Goal: Task Accomplishment & Management: Use online tool/utility

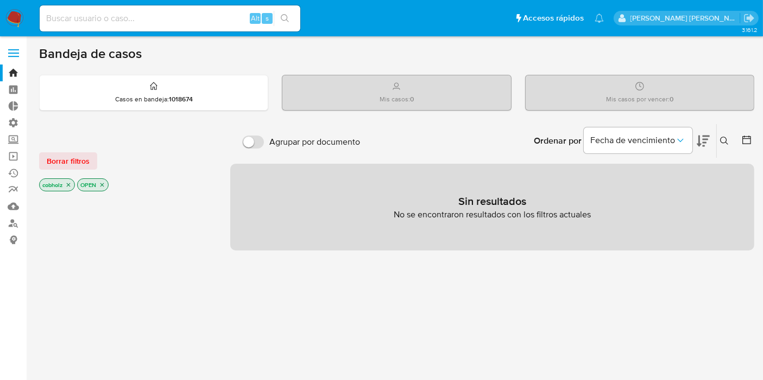
click at [146, 27] on div "Alt s" at bounding box center [170, 18] width 261 height 26
click at [147, 15] on input at bounding box center [170, 18] width 261 height 14
paste input "wu5vNzh4RA50gt4ZwpQPP1vm"
click at [237, 18] on input "wu5vNzh4RA50gt4ZwpQPP1vm" at bounding box center [170, 18] width 261 height 14
type input "wu5vNzh4RA50gt4ZwpQPP1vm"
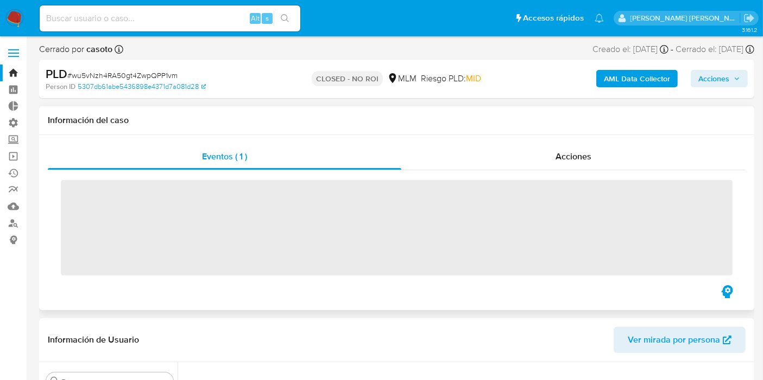
click at [449, 135] on div "Eventos ( 1 ) Acciones ‌" at bounding box center [396, 222] width 715 height 175
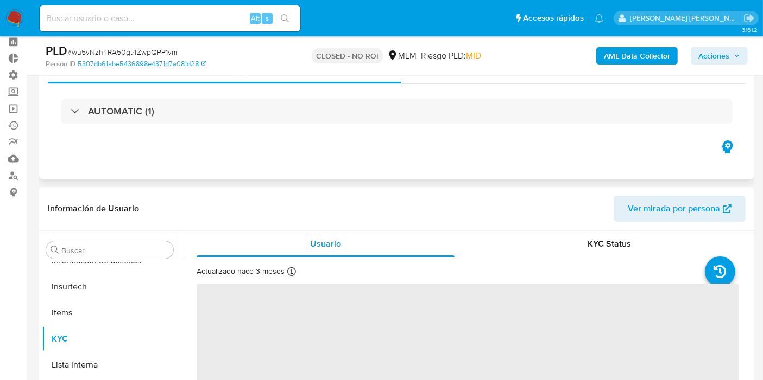
scroll to position [120, 0]
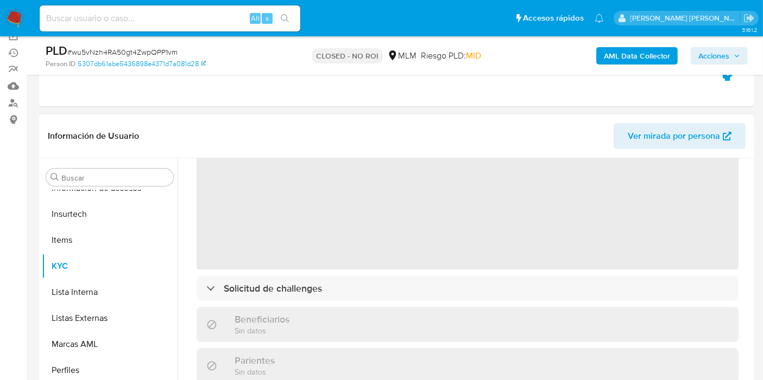
select select "10"
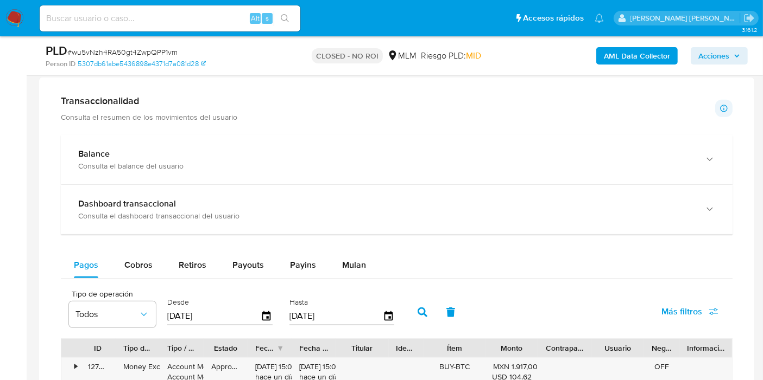
scroll to position [724, 0]
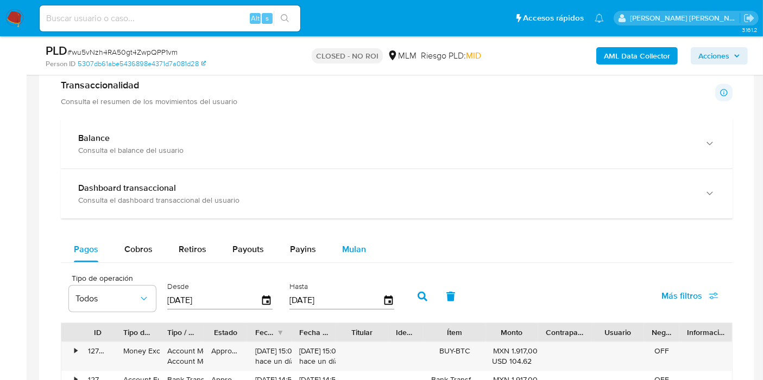
click at [329, 256] on button "Mulan" at bounding box center [354, 250] width 50 height 26
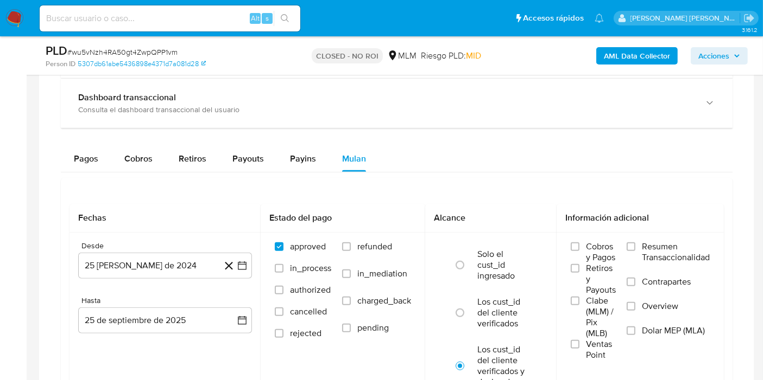
scroll to position [844, 0]
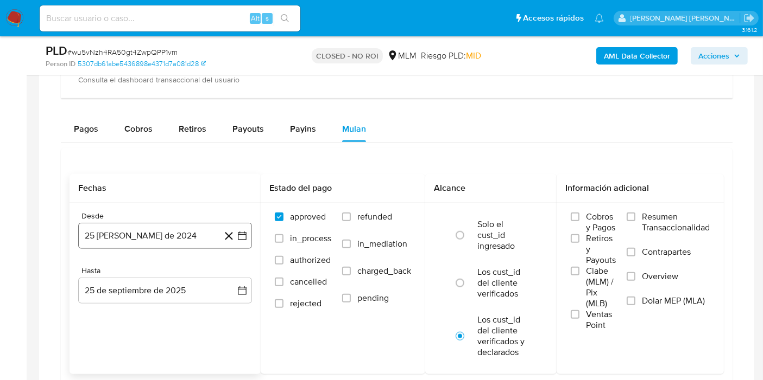
click at [152, 241] on button "25 [PERSON_NAME] de 2024" at bounding box center [165, 236] width 174 height 26
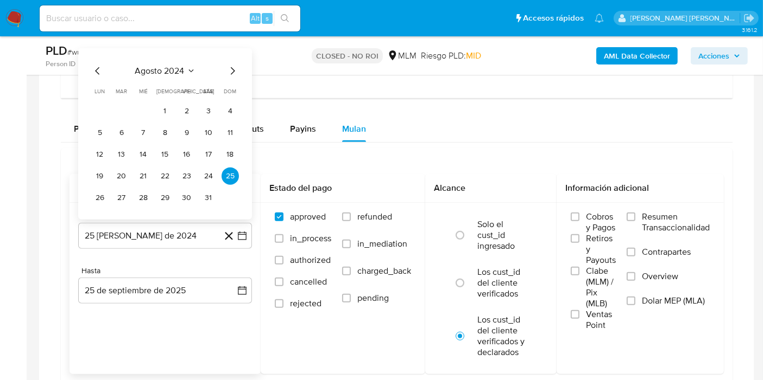
click at [228, 69] on icon "Mes siguiente" at bounding box center [232, 71] width 13 height 13
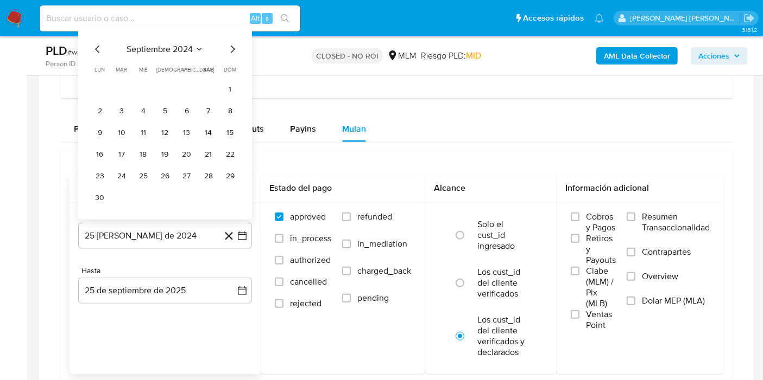
click at [232, 46] on icon "Mes siguiente" at bounding box center [233, 50] width 4 height 8
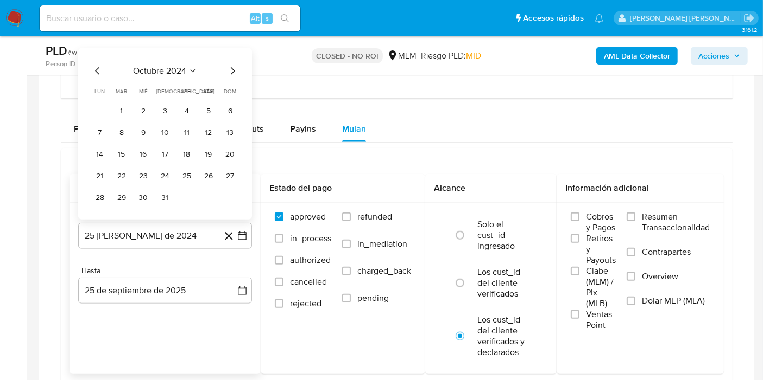
click at [233, 68] on icon "Mes siguiente" at bounding box center [232, 71] width 13 height 13
click at [233, 87] on span "dom" at bounding box center [230, 91] width 12 height 8
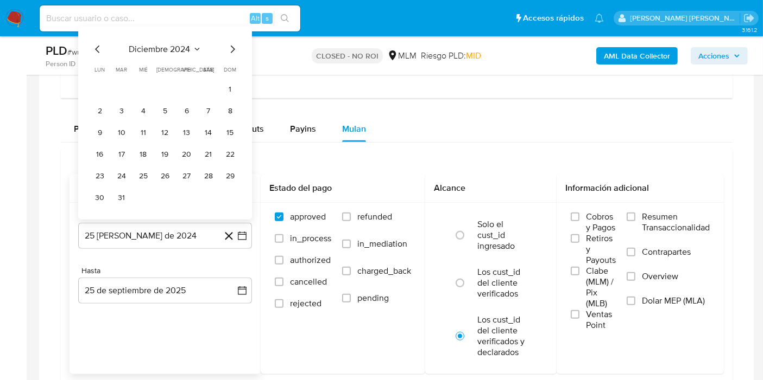
click at [232, 48] on icon "Mes siguiente" at bounding box center [232, 49] width 13 height 13
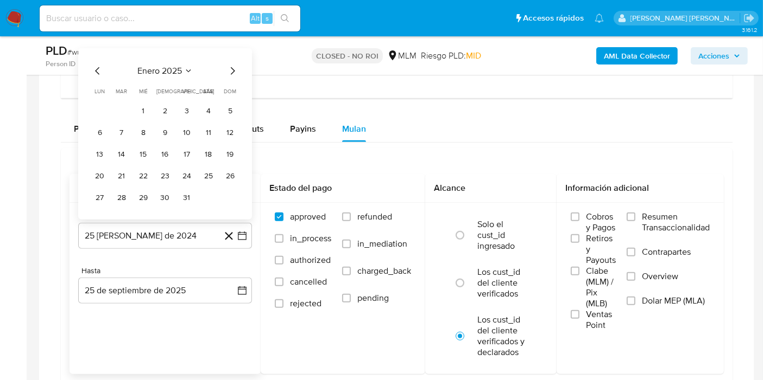
click at [232, 69] on icon "Mes siguiente" at bounding box center [232, 71] width 13 height 13
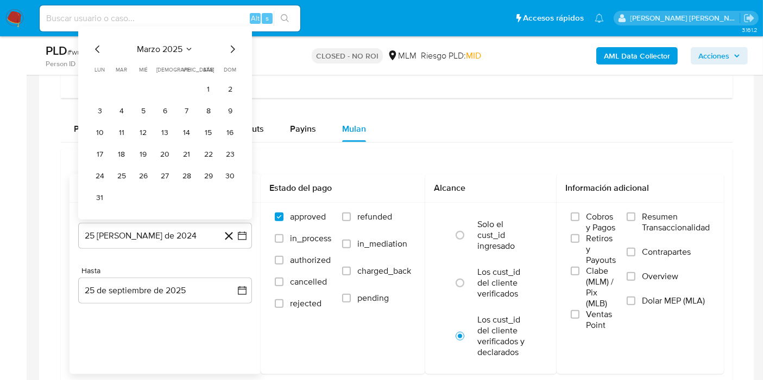
click at [232, 69] on span "dom" at bounding box center [230, 70] width 12 height 8
click at [233, 51] on icon "Mes siguiente" at bounding box center [232, 49] width 13 height 13
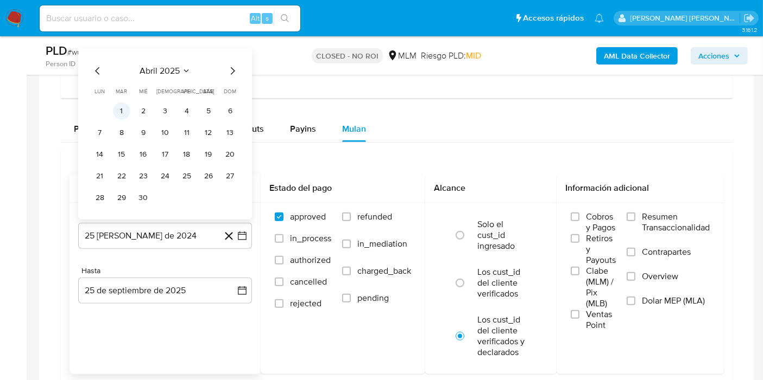
click at [118, 105] on button "1" at bounding box center [121, 111] width 17 height 17
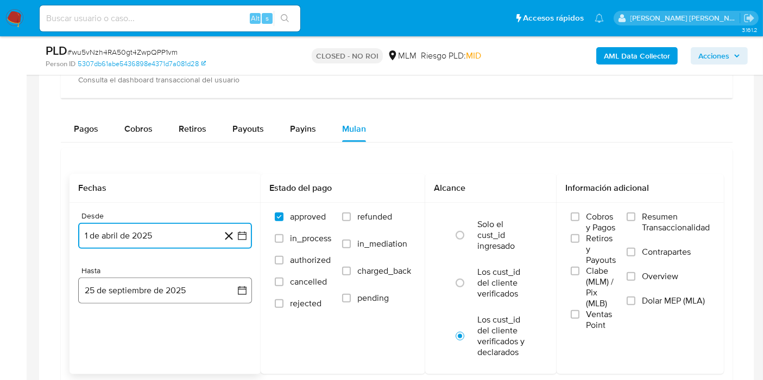
click at [130, 287] on button "25 de septiembre de 2025" at bounding box center [165, 291] width 174 height 26
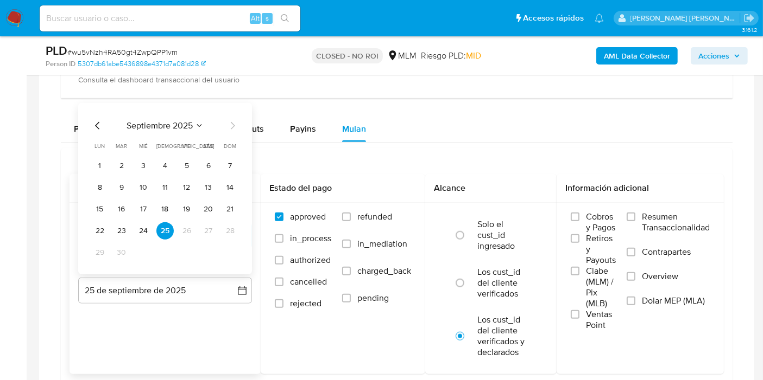
click at [94, 122] on icon "Mes anterior" at bounding box center [97, 125] width 13 height 13
click at [165, 252] on button "31" at bounding box center [164, 252] width 17 height 17
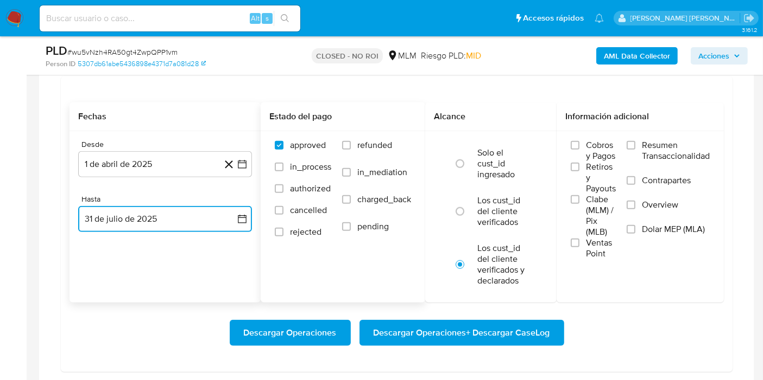
scroll to position [1025, 0]
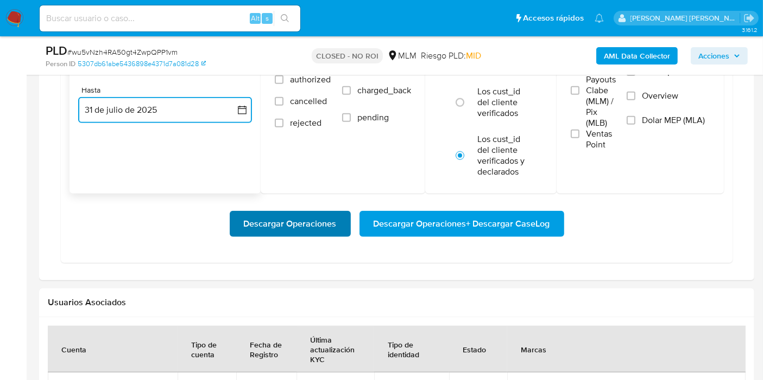
click at [312, 218] on span "Descargar Operaciones" at bounding box center [290, 224] width 93 height 24
